Goal: Information Seeking & Learning: Learn about a topic

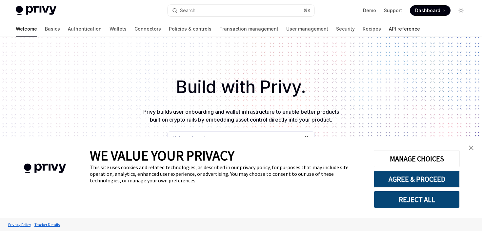
click at [389, 30] on link "API reference" at bounding box center [404, 29] width 31 height 16
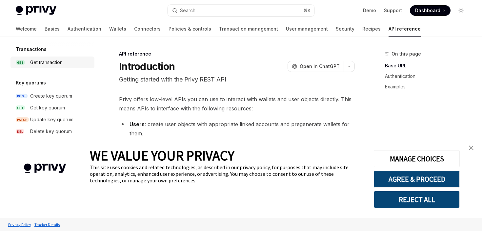
scroll to position [434, 0]
click at [42, 64] on div "Get transaction" at bounding box center [46, 64] width 32 height 8
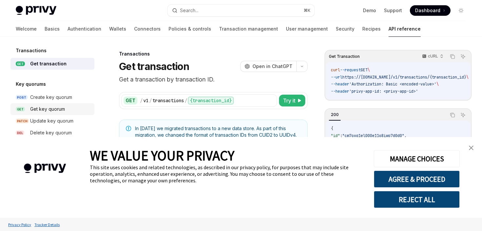
scroll to position [459, 0]
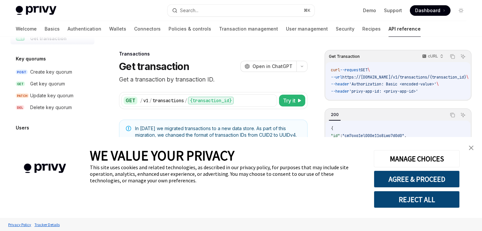
click at [471, 144] on link "close banner" at bounding box center [471, 147] width 13 height 13
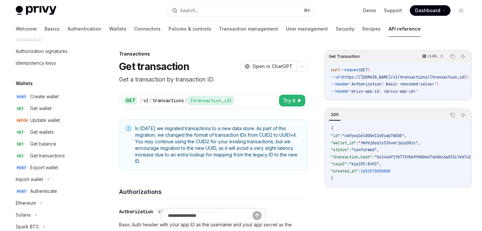
scroll to position [0, 0]
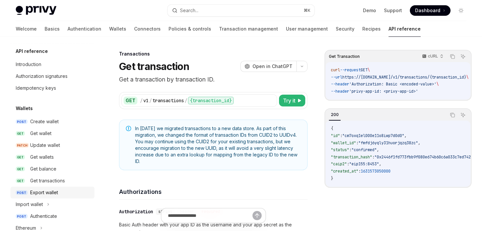
click at [49, 193] on div "Export wallet" at bounding box center [44, 192] width 28 height 8
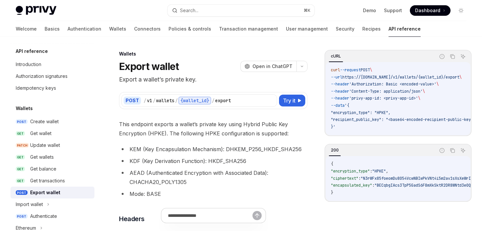
click at [49, 193] on div "Export wallet" at bounding box center [45, 192] width 30 height 8
click at [48, 181] on div "Get transactions" at bounding box center [47, 180] width 35 height 8
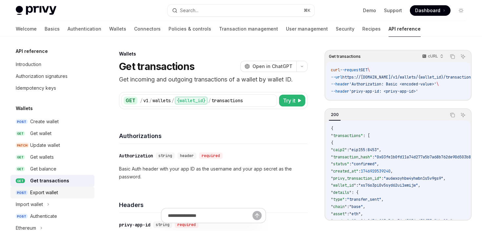
click at [50, 192] on div "Export wallet" at bounding box center [44, 192] width 28 height 8
type textarea "*"
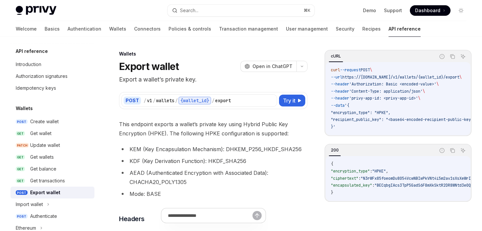
click at [177, 80] on p "Export a wallet’s private key." at bounding box center [213, 79] width 189 height 9
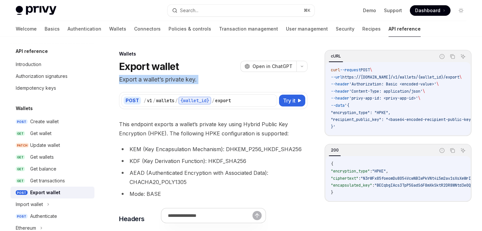
click at [182, 124] on span "This endpoint exports a wallet’s private key using Hybrid Public Key Encryption…" at bounding box center [213, 128] width 189 height 18
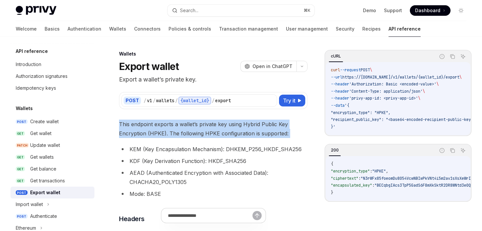
click at [161, 135] on span "This endpoint exports a wallet’s private key using Hybrid Public Key Encryption…" at bounding box center [213, 128] width 189 height 18
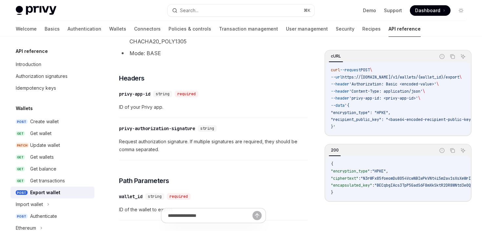
scroll to position [143, 0]
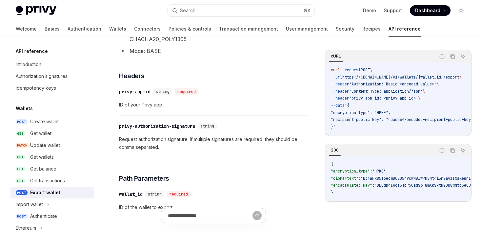
click at [161, 139] on span "Request authorization signature. If multiple signatures are required, they shou…" at bounding box center [213, 143] width 189 height 16
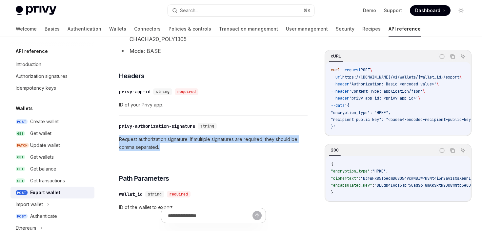
click at [181, 149] on span "Request authorization signature. If multiple signatures are required, they shou…" at bounding box center [213, 143] width 189 height 16
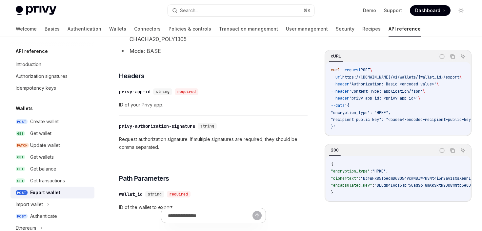
click at [181, 149] on span "Request authorization signature. If multiple signatures are required, they shou…" at bounding box center [213, 143] width 189 height 16
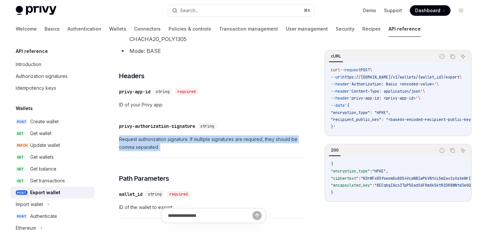
click at [181, 149] on span "Request authorization signature. If multiple signatures are required, they shou…" at bounding box center [213, 143] width 189 height 16
click at [200, 154] on div "​ privy-authorization-signature string Request authorization signature. If mult…" at bounding box center [213, 138] width 189 height 39
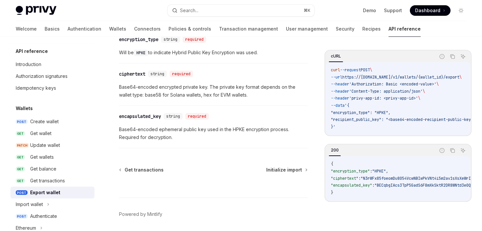
scroll to position [468, 0]
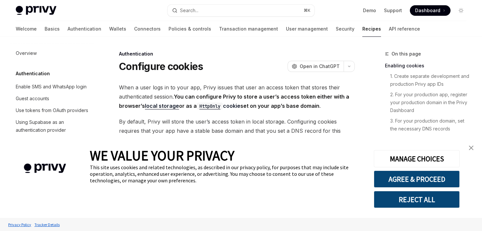
click at [471, 148] on img "close banner" at bounding box center [471, 147] width 5 height 5
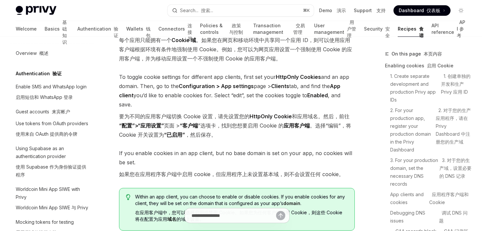
scroll to position [1113, 0]
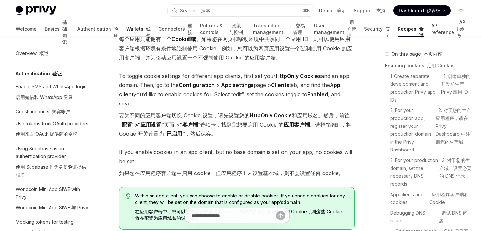
click at [126, 29] on link "Wallets 钱包" at bounding box center [138, 29] width 24 height 16
type textarea "*"
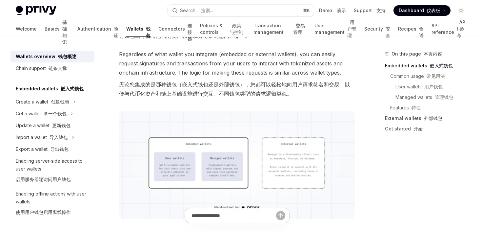
click at [354, 85] on font "无论您集成的是哪种钱包（嵌入式钱包还是外部钱包），您都可以轻松地向用户请求签名和交易，以便与代币化资产和链上基础设施进行交互。不同钱包类型的请求逻辑类似。" at bounding box center [237, 89] width 236 height 18
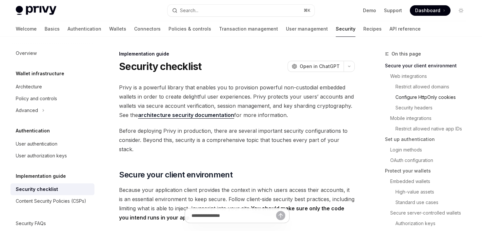
click at [412, 97] on link "Configure HttpOnly cookies" at bounding box center [434, 97] width 76 height 10
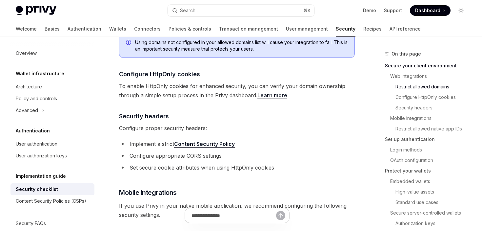
type textarea "*"
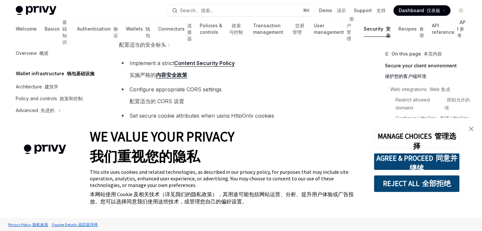
scroll to position [441, 0]
